Goal: Check status: Check status

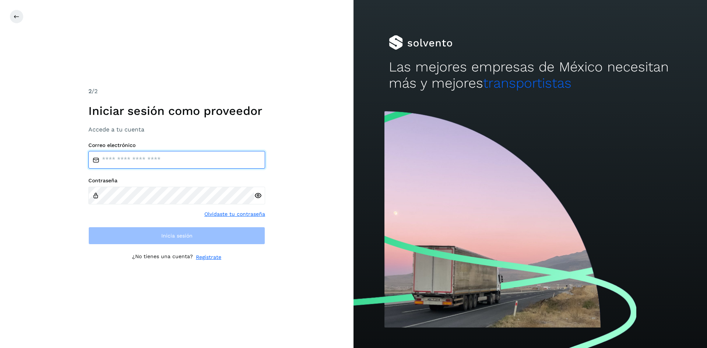
click at [176, 162] on input "email" at bounding box center [176, 160] width 177 height 18
type input "**********"
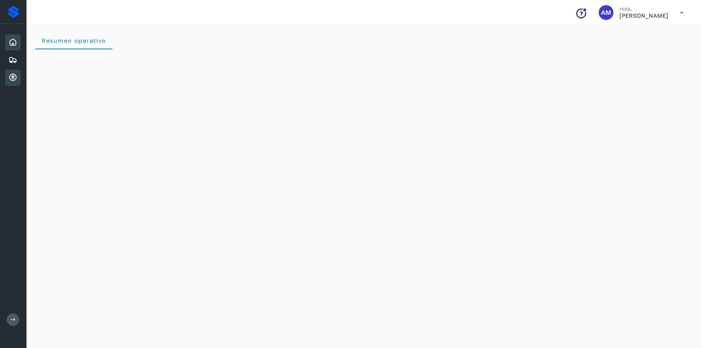
click at [13, 77] on icon at bounding box center [12, 77] width 9 height 9
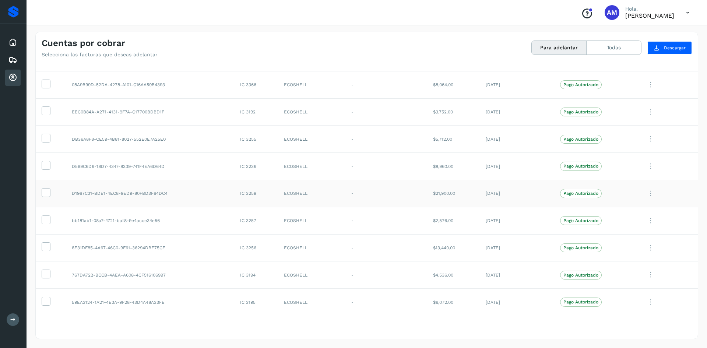
scroll to position [374, 0]
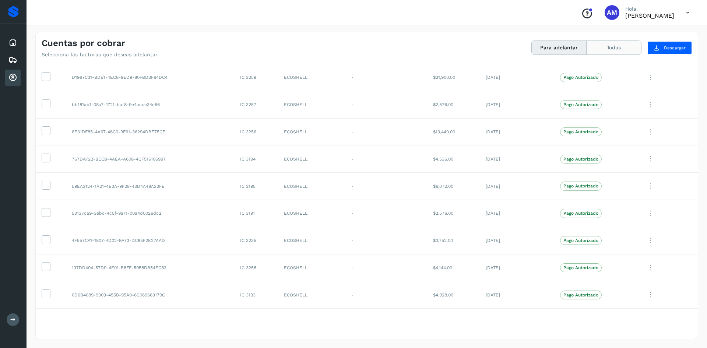
click at [599, 49] on button "Todas" at bounding box center [613, 48] width 54 height 14
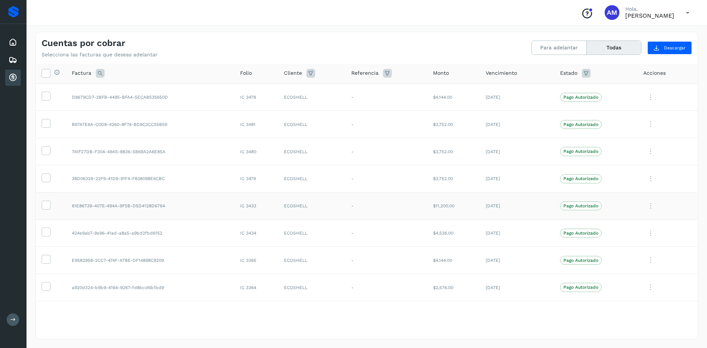
scroll to position [0, 0]
drag, startPoint x: 240, startPoint y: 72, endPoint x: 240, endPoint y: 75, distance: 3.8
click at [240, 75] on th "Folio" at bounding box center [256, 74] width 44 height 21
click at [242, 75] on span "Folio" at bounding box center [246, 74] width 12 height 8
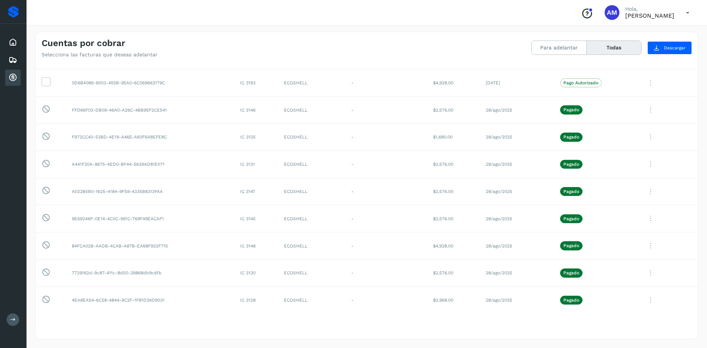
scroll to position [549, 0]
